Goal: Task Accomplishment & Management: Manage account settings

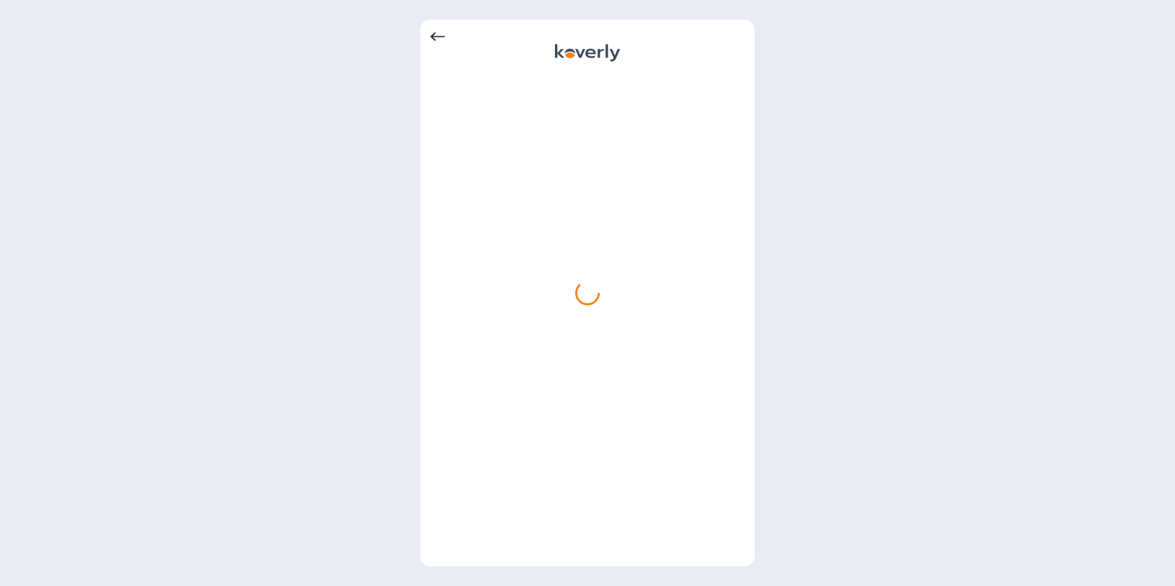
click at [438, 38] on icon at bounding box center [437, 37] width 15 height 9
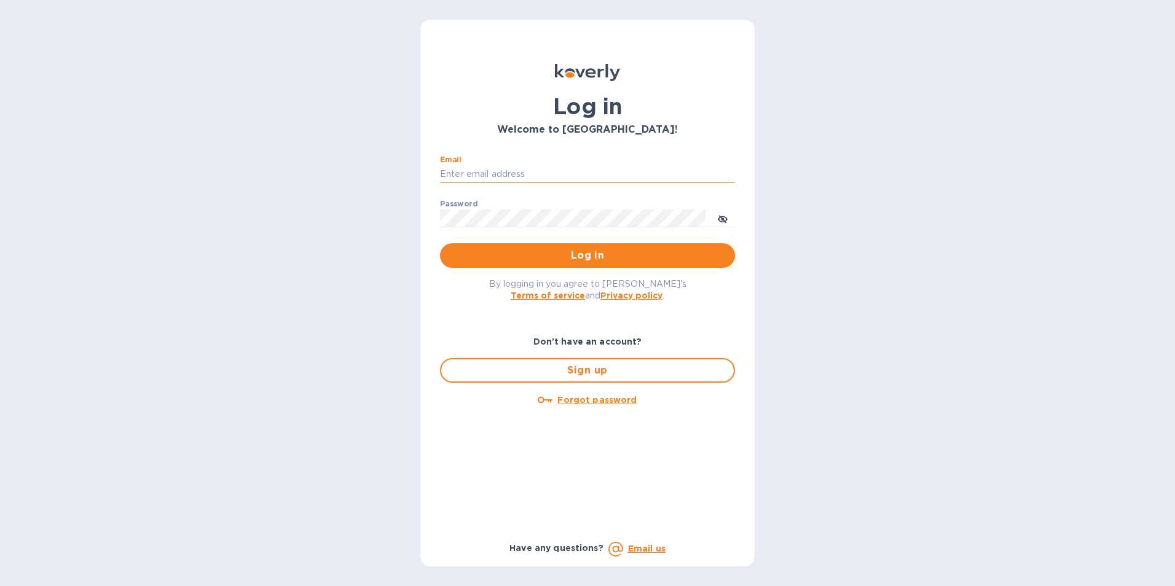
click at [513, 173] on input "Email" at bounding box center [587, 174] width 295 height 18
type input "[PERSON_NAME][EMAIL_ADDRESS][DOMAIN_NAME]"
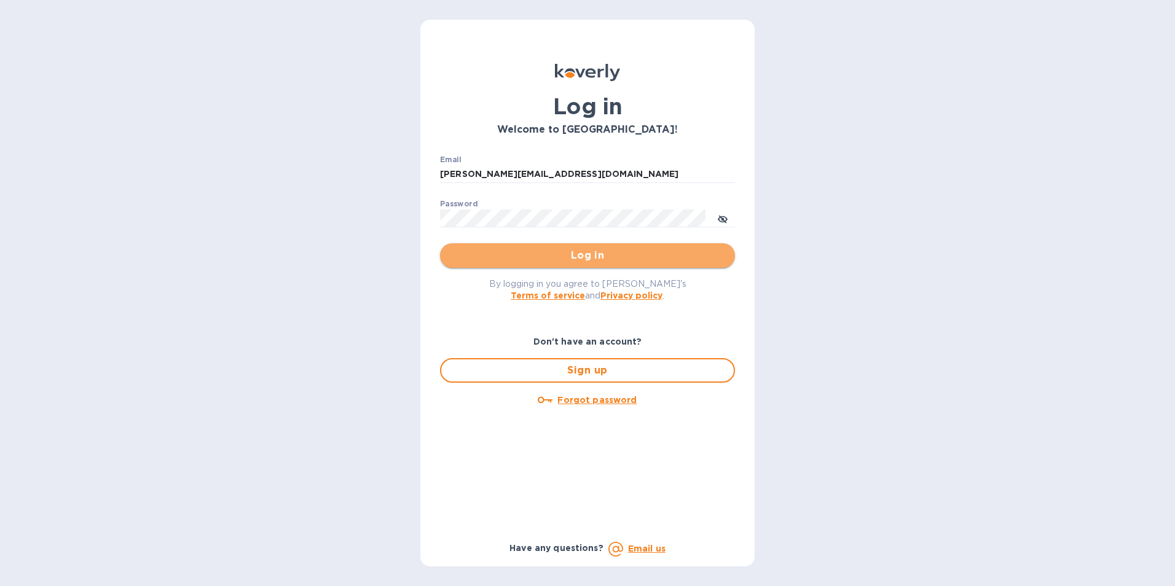
click at [570, 253] on span "Log in" at bounding box center [587, 255] width 275 height 15
